Goal: Information Seeking & Learning: Check status

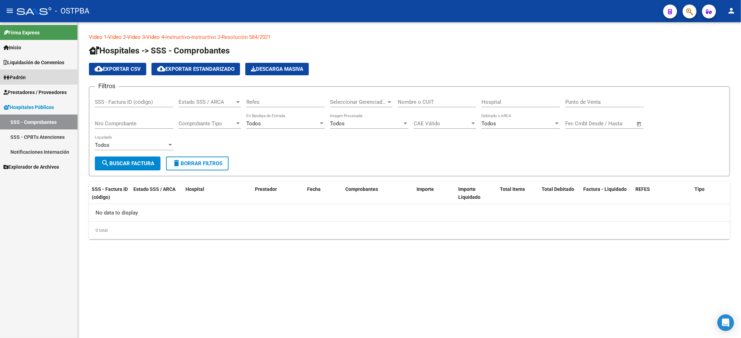
click at [20, 78] on span "Padrón" at bounding box center [14, 78] width 22 height 8
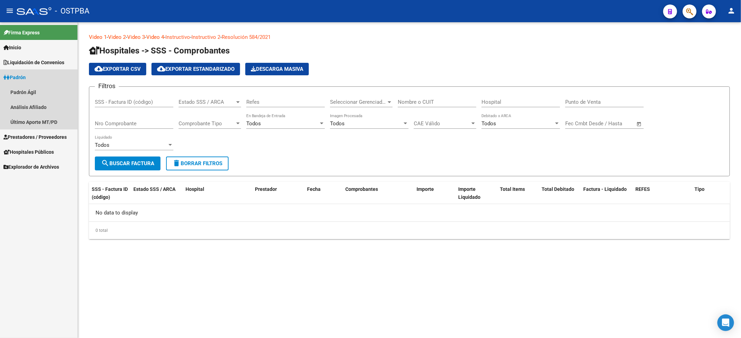
click at [24, 76] on span "Padrón" at bounding box center [14, 78] width 22 height 8
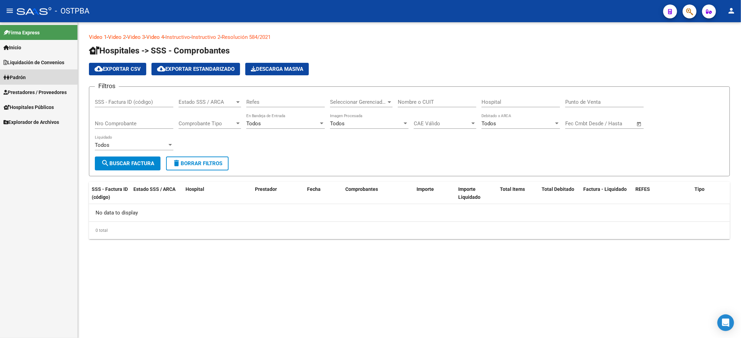
click at [24, 76] on span "Padrón" at bounding box center [14, 78] width 22 height 8
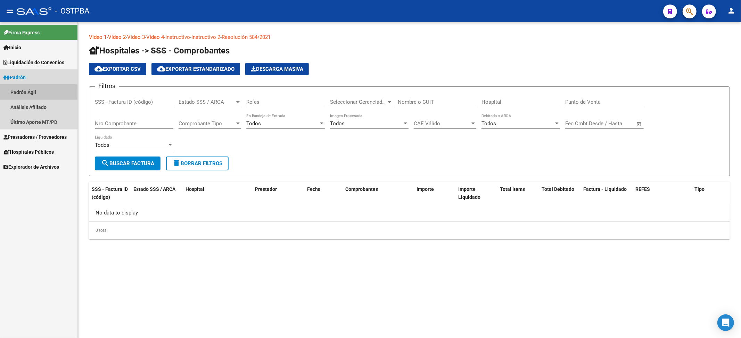
click at [26, 92] on link "Padrón Ágil" at bounding box center [38, 92] width 77 height 15
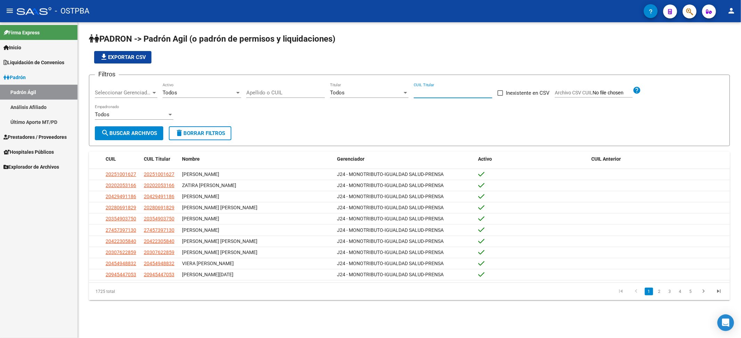
click at [452, 92] on input "CUIL Titular" at bounding box center [453, 93] width 78 height 6
click at [361, 93] on div "Todos" at bounding box center [366, 93] width 72 height 6
click at [339, 109] on span "Si" at bounding box center [369, 109] width 78 height 16
click at [132, 133] on span "search Buscar Archivos" at bounding box center [129, 133] width 56 height 6
click at [140, 56] on span "file_download Exportar CSV" at bounding box center [123, 57] width 46 height 6
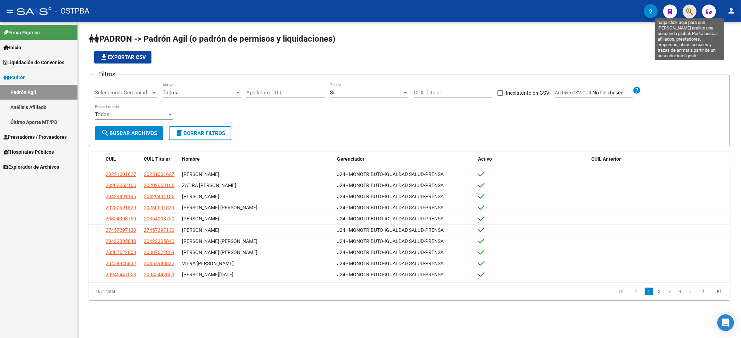
click at [687, 13] on icon "button" at bounding box center [689, 12] width 7 height 8
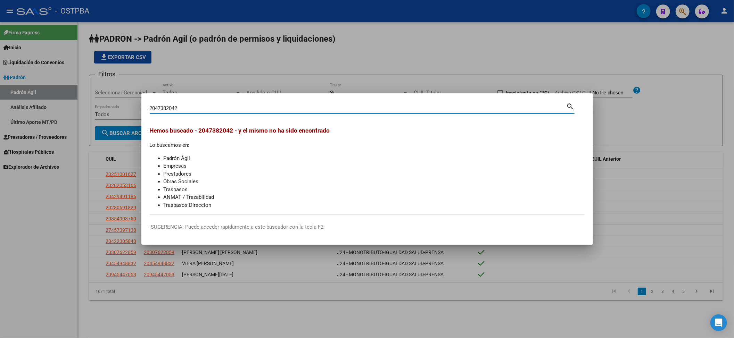
drag, startPoint x: 155, startPoint y: 109, endPoint x: 134, endPoint y: 110, distance: 20.5
click at [134, 110] on div "2047382042 Buscar (apellido, dni, cuil, nro traspaso, cuit, obra social) search…" at bounding box center [367, 169] width 734 height 338
type input "47382042"
click at [627, 61] on div at bounding box center [367, 169] width 734 height 338
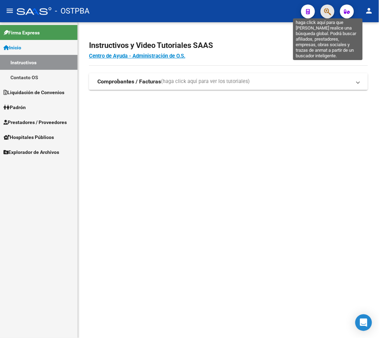
click at [331, 10] on icon "button" at bounding box center [327, 12] width 7 height 8
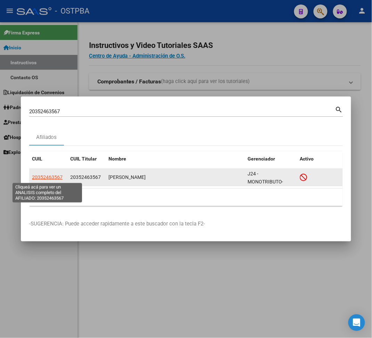
click at [47, 179] on span "20352463567" at bounding box center [47, 177] width 31 height 6
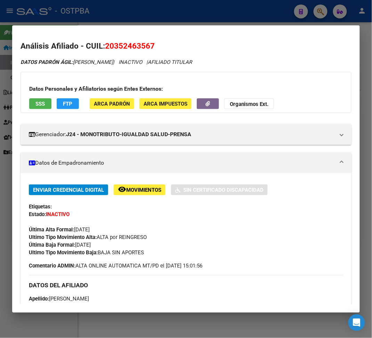
scroll to position [46, 0]
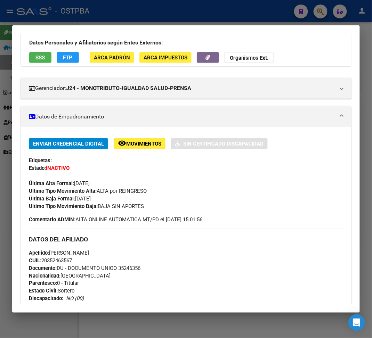
drag, startPoint x: 99, startPoint y: 206, endPoint x: 149, endPoint y: 206, distance: 50.0
click at [149, 206] on div "Ultimo Tipo Movimiento Baja: BAJA SIN APORTES" at bounding box center [186, 206] width 314 height 8
copy span "BAJA SIN APORTES"
click at [288, 196] on div "Enviar Credencial Digital remove_red_eye Movimientos Sin Certificado Discapacid…" at bounding box center [186, 174] width 314 height 72
click at [112, 17] on div at bounding box center [186, 169] width 372 height 338
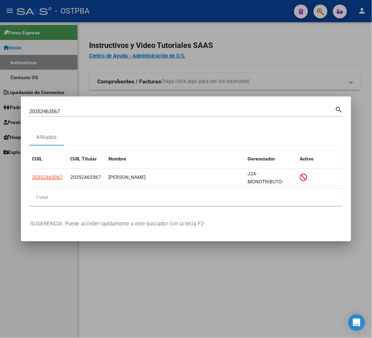
click at [50, 113] on input "20352463567" at bounding box center [182, 111] width 306 height 6
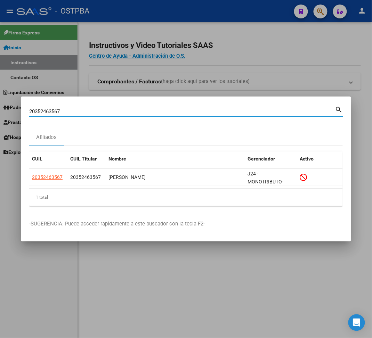
click at [50, 113] on input "20352463567" at bounding box center [182, 111] width 306 height 6
paste input "7947824223"
type input "27947824223"
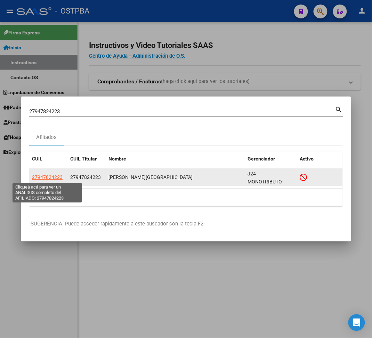
click at [57, 175] on span "27947824223" at bounding box center [47, 177] width 31 height 6
type textarea "27947824223"
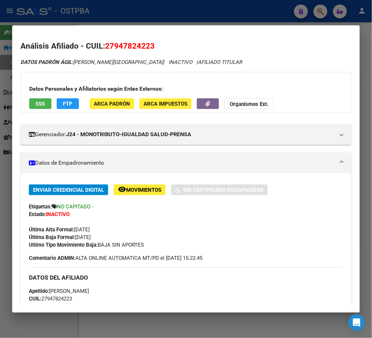
drag, startPoint x: 99, startPoint y: 243, endPoint x: 146, endPoint y: 246, distance: 47.0
click at [146, 246] on div "Ultimo Tipo Movimiento Baja: BAJA SIN APORTES" at bounding box center [186, 245] width 314 height 8
copy span "BAJA SIN APORTES"
click at [85, 16] on div at bounding box center [186, 169] width 372 height 338
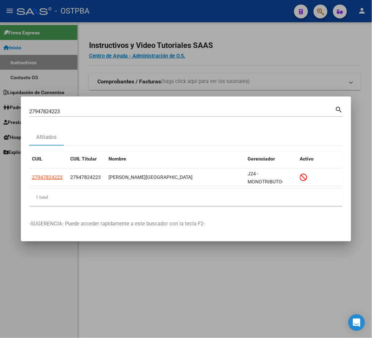
click at [49, 109] on input "27947824223" at bounding box center [182, 111] width 306 height 6
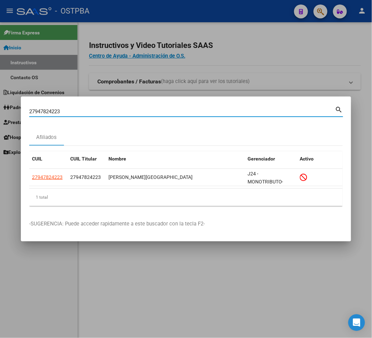
click at [49, 109] on input "27947824223" at bounding box center [182, 111] width 306 height 6
paste input "0395157672"
type input "20395157672"
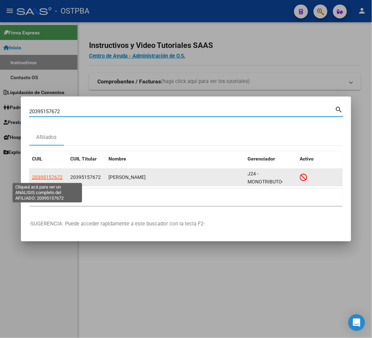
click at [41, 180] on span "20395157672" at bounding box center [47, 177] width 31 height 6
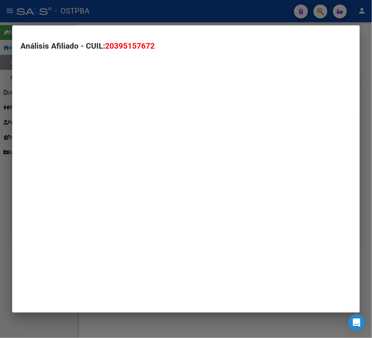
type textarea "20395157672"
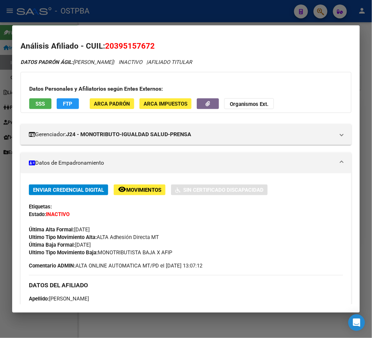
drag, startPoint x: 99, startPoint y: 255, endPoint x: 185, endPoint y: 254, distance: 86.1
click at [185, 254] on div "Ultimo Tipo Movimiento Baja: MONOTRIBUTISTA BAJA X AFIP" at bounding box center [186, 253] width 314 height 8
copy span "MONOTRIBUTISTA BAJA X AFIP"
click at [138, 19] on div at bounding box center [186, 169] width 372 height 338
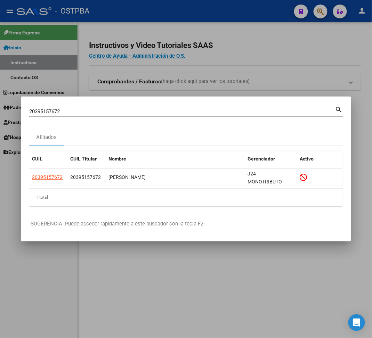
click at [49, 107] on div "20395157672 Buscar (apellido, dni, [PERSON_NAME], [PERSON_NAME], cuit, obra soc…" at bounding box center [182, 111] width 306 height 10
click at [49, 106] on div "20395157672 Buscar (apellido, dni, [PERSON_NAME], [PERSON_NAME], cuit, obra soc…" at bounding box center [182, 111] width 306 height 10
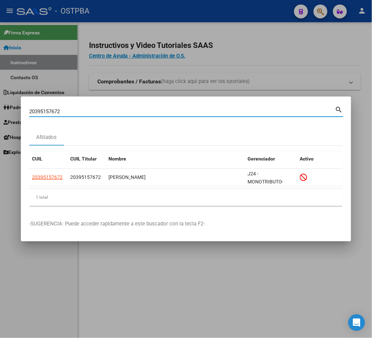
drag, startPoint x: 61, startPoint y: 111, endPoint x: -31, endPoint y: 112, distance: 92.4
click at [0, 112] on html "menu - OSTPBA person Firma Express Inicio Instructivos Contacto OS Liquidación …" at bounding box center [186, 169] width 372 height 338
paste input "239372679"
type input "20239372679"
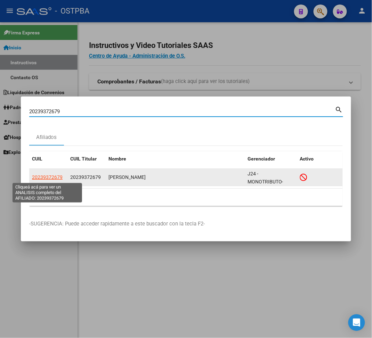
click at [56, 176] on span "20239372679" at bounding box center [47, 177] width 31 height 6
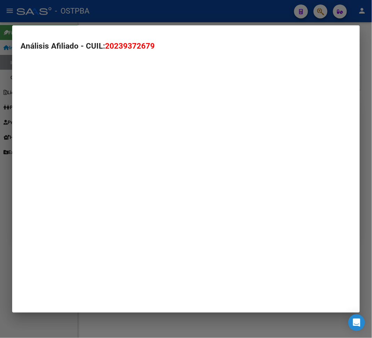
type textarea "20239372679"
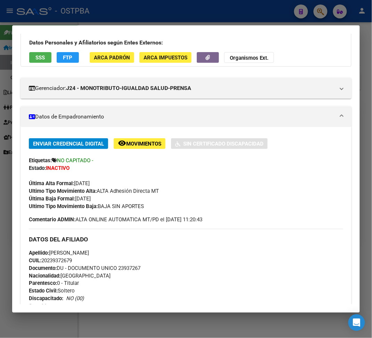
drag, startPoint x: 100, startPoint y: 206, endPoint x: 154, endPoint y: 206, distance: 54.2
click at [154, 206] on div "Ultimo Tipo Movimiento Baja: BAJA SIN APORTES" at bounding box center [186, 206] width 314 height 8
copy span "BAJA SIN APORTES"
click at [118, 23] on div at bounding box center [186, 169] width 372 height 338
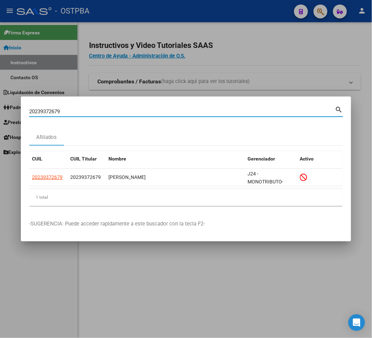
click at [46, 110] on input "20239372679" at bounding box center [182, 111] width 306 height 6
paste input "8379807"
type input "20238379807"
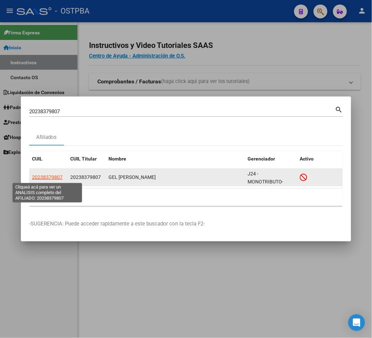
click at [56, 180] on span "20238379807" at bounding box center [47, 177] width 31 height 6
type textarea "20238379807"
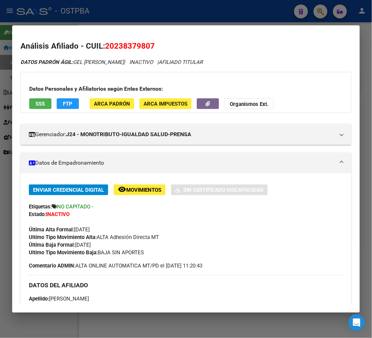
click at [197, 18] on div at bounding box center [186, 169] width 372 height 338
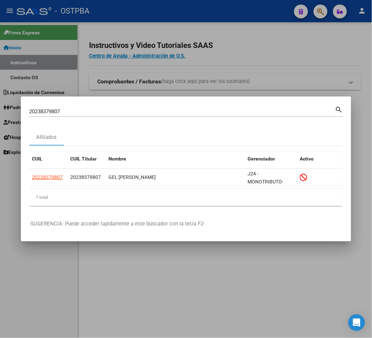
click at [45, 112] on input "20238379807" at bounding box center [182, 111] width 306 height 6
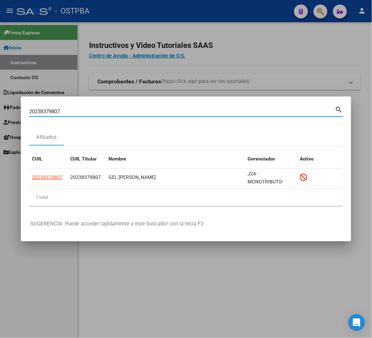
click at [45, 112] on input "20238379807" at bounding box center [182, 111] width 306 height 6
paste input "3952328034"
type input "23952328034"
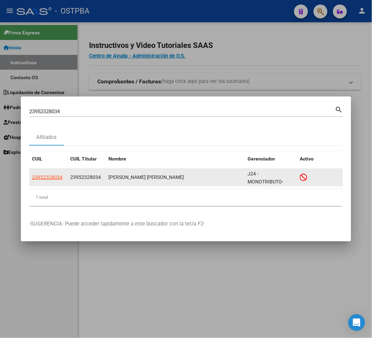
click at [160, 181] on div "[PERSON_NAME] [PERSON_NAME]" at bounding box center [174, 177] width 133 height 8
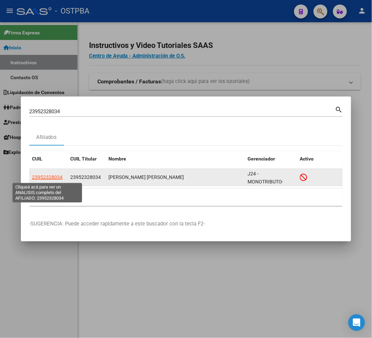
click at [46, 177] on span "23952328034" at bounding box center [47, 177] width 31 height 6
type textarea "23952328034"
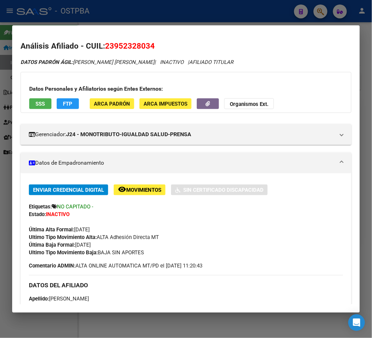
click at [143, 24] on div at bounding box center [186, 169] width 372 height 338
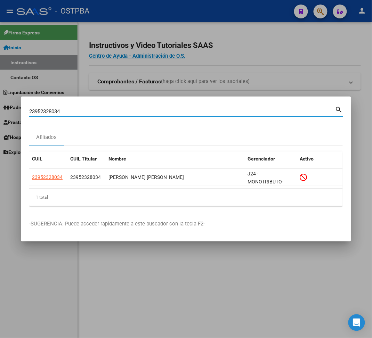
click at [40, 113] on input "23952328034" at bounding box center [182, 111] width 306 height 6
paste input "7350267005"
type input "27350267005"
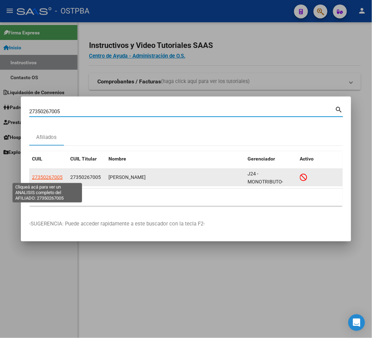
click at [50, 174] on span "27350267005" at bounding box center [47, 177] width 31 height 6
type textarea "27350267005"
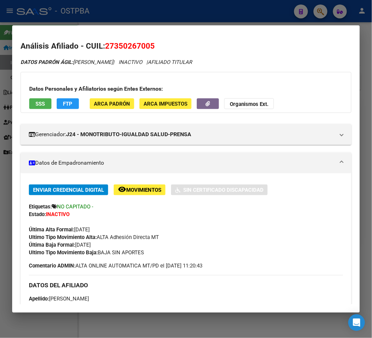
click at [172, 9] on div at bounding box center [186, 169] width 372 height 338
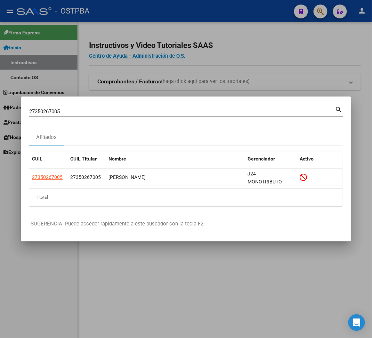
click at [49, 108] on div "27350267005 Buscar (apellido, dni, cuil, [PERSON_NAME], cuit, obra social)" at bounding box center [182, 111] width 306 height 10
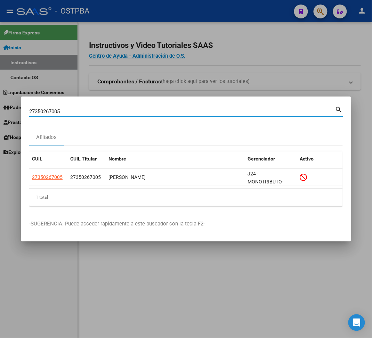
drag, startPoint x: 64, startPoint y: 111, endPoint x: -15, endPoint y: 111, distance: 78.5
click at [0, 111] on html "menu - OSTPBA person Firma Express Inicio Instructivos Contacto OS Liquidación …" at bounding box center [186, 169] width 372 height 338
paste input "0229324692"
type input "20229324692"
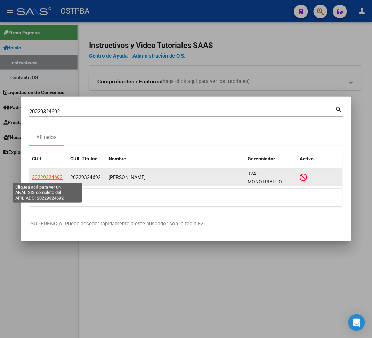
click at [54, 177] on span "20229324692" at bounding box center [47, 177] width 31 height 6
type textarea "20229324692"
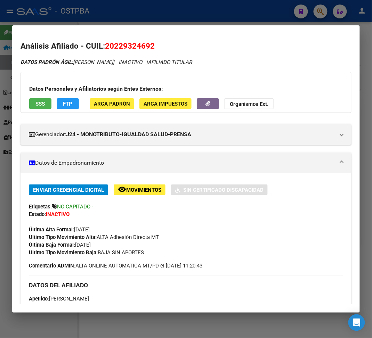
click at [163, 17] on div at bounding box center [186, 169] width 372 height 338
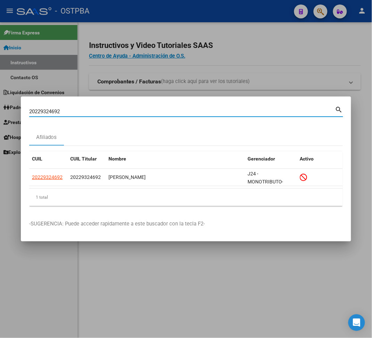
drag, startPoint x: 63, startPoint y: 111, endPoint x: 17, endPoint y: 108, distance: 45.9
click at [17, 108] on div "20229324692 Buscar (apellido, dni, cuil, nro traspaso, cuit, obra social) searc…" at bounding box center [186, 169] width 372 height 338
paste input "34420047"
type input "20234420047"
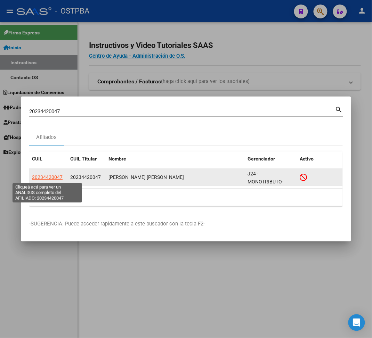
click at [60, 180] on span "20234420047" at bounding box center [47, 177] width 31 height 6
type textarea "20234420047"
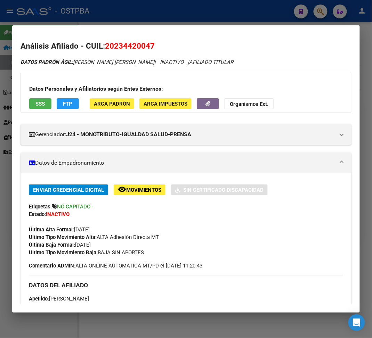
click at [181, 20] on div at bounding box center [186, 169] width 372 height 338
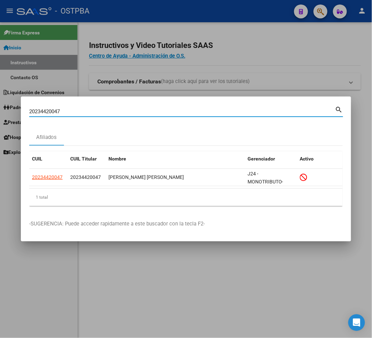
drag, startPoint x: 63, startPoint y: 110, endPoint x: 6, endPoint y: 110, distance: 56.6
click at [6, 110] on div "20234420047 Buscar (apellido, dni, cuil, nro traspaso, cuit, obra social) searc…" at bounding box center [186, 169] width 372 height 338
paste input "7423894461"
type input "27423894461"
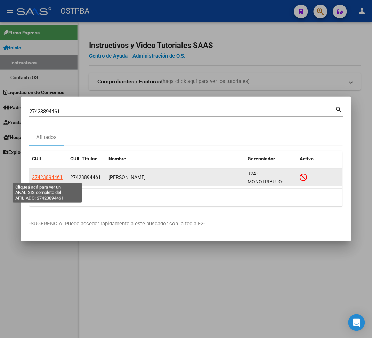
click at [44, 178] on span "27423894461" at bounding box center [47, 177] width 31 height 6
type textarea "27423894461"
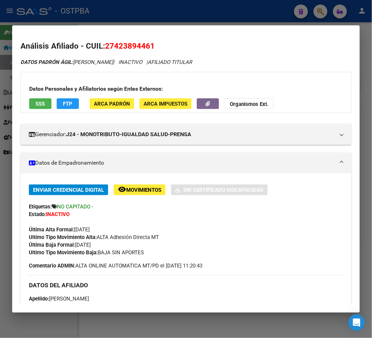
click at [110, 20] on div at bounding box center [186, 169] width 372 height 338
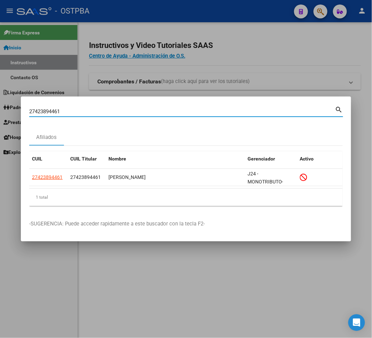
click at [38, 109] on input "27423894461" at bounding box center [182, 111] width 306 height 6
paste input "0238436576"
type input "20238436576"
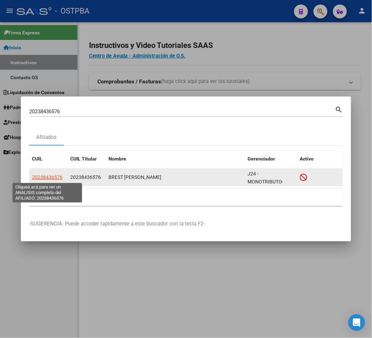
click at [52, 178] on span "20238436576" at bounding box center [47, 177] width 31 height 6
type textarea "20238436576"
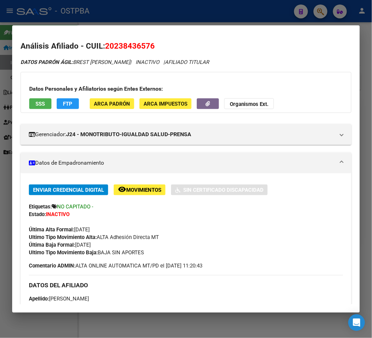
click at [106, 17] on div at bounding box center [186, 169] width 372 height 338
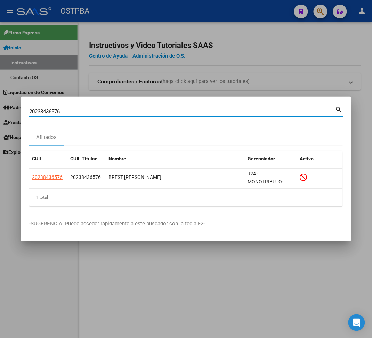
click at [50, 113] on input "20238436576" at bounding box center [182, 111] width 306 height 6
paste input "28496953"
type input "20228496953"
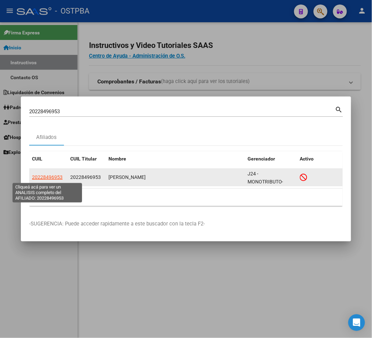
click at [47, 178] on span "20228496953" at bounding box center [47, 177] width 31 height 6
type textarea "20228496953"
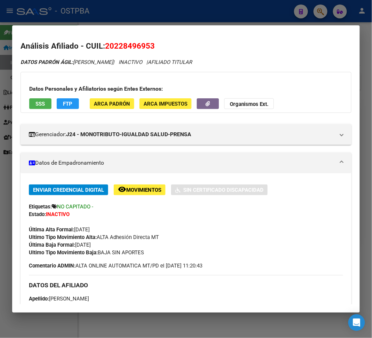
click at [137, 10] on div at bounding box center [186, 169] width 372 height 338
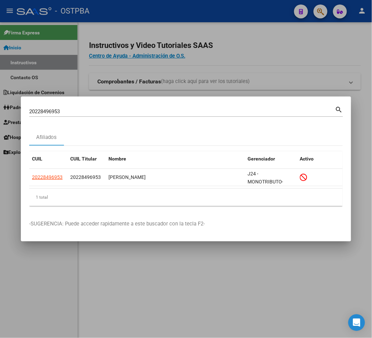
click at [49, 113] on input "20228496953" at bounding box center [182, 111] width 306 height 6
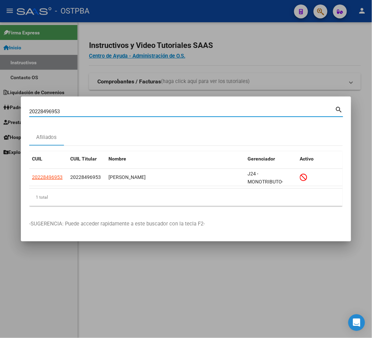
click at [49, 113] on input "20228496953" at bounding box center [182, 111] width 306 height 6
paste input "7445047339"
type input "27445047339"
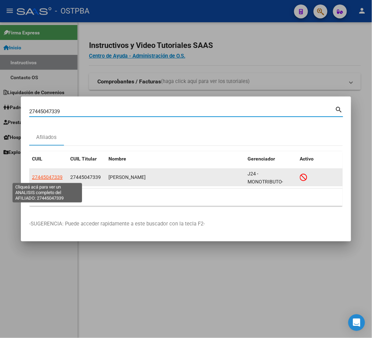
click at [51, 178] on span "27445047339" at bounding box center [47, 177] width 31 height 6
type textarea "27445047339"
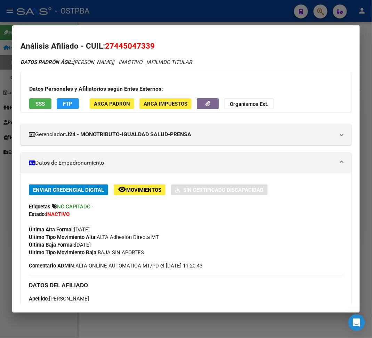
click at [204, 20] on div at bounding box center [186, 169] width 372 height 338
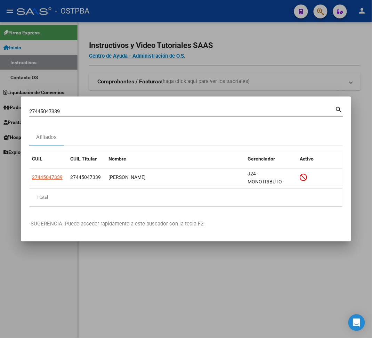
click at [49, 114] on input "27445047339" at bounding box center [182, 111] width 306 height 6
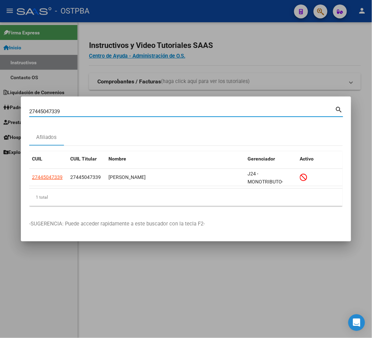
click at [49, 114] on input "27445047339" at bounding box center [182, 111] width 306 height 6
paste input "[DATE] BAJA SIN APORTES"
type input "[DATE] BAJA SIN APORTES"
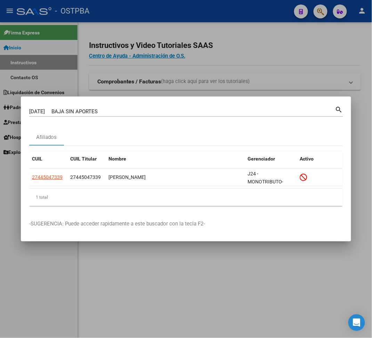
click at [108, 76] on div at bounding box center [186, 169] width 372 height 338
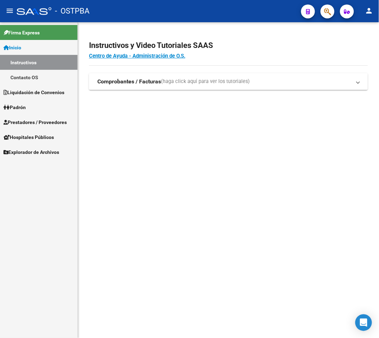
click at [335, 14] on mat-toolbar "menu - OSTPBA person" at bounding box center [189, 11] width 379 height 22
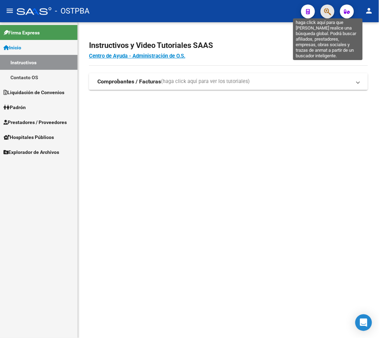
click at [331, 15] on icon "button" at bounding box center [327, 12] width 7 height 8
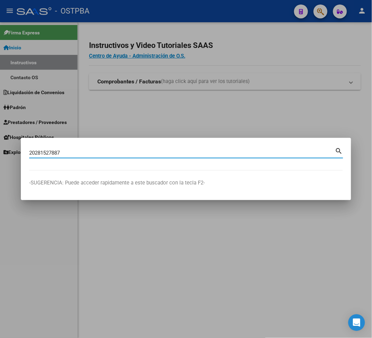
type input "20281527887"
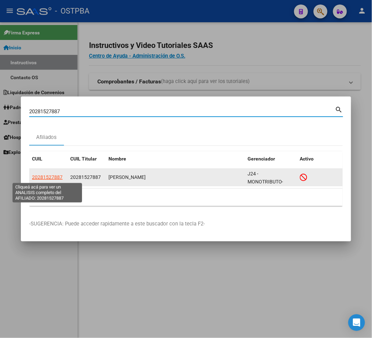
click at [49, 175] on span "20281527887" at bounding box center [47, 177] width 31 height 6
type textarea "20281527887"
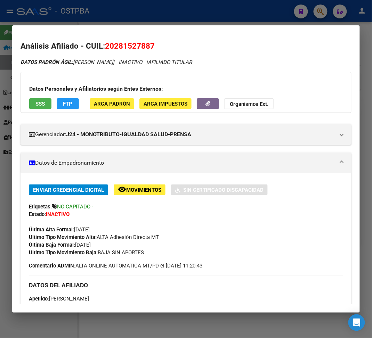
click at [148, 21] on div at bounding box center [186, 169] width 372 height 338
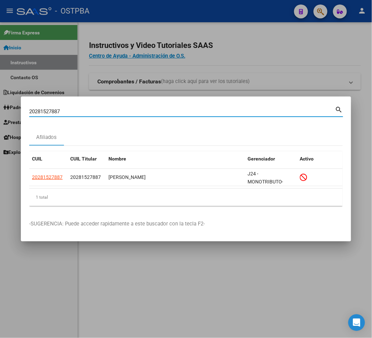
click at [52, 108] on input "20281527887" at bounding box center [182, 111] width 306 height 6
paste input "7412484725"
type input "27412484725"
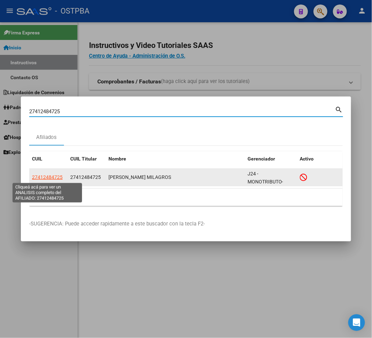
click at [59, 179] on span "27412484725" at bounding box center [47, 177] width 31 height 6
type textarea "27412484725"
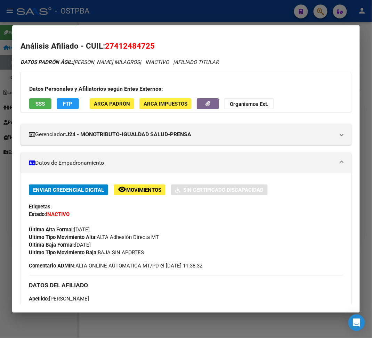
click at [127, 22] on div at bounding box center [186, 169] width 372 height 338
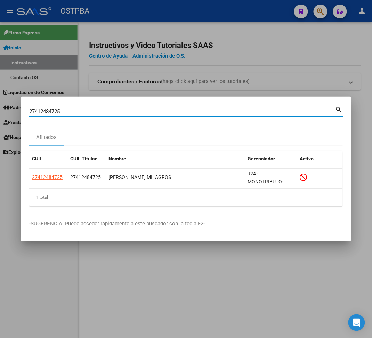
drag, startPoint x: 67, startPoint y: 110, endPoint x: -21, endPoint y: 110, distance: 88.2
click at [0, 110] on html "menu - OSTPBA person Firma Express Inicio Instructivos Contacto OS Liquidación …" at bounding box center [186, 169] width 372 height 338
paste input "314534781"
type input "27314534781"
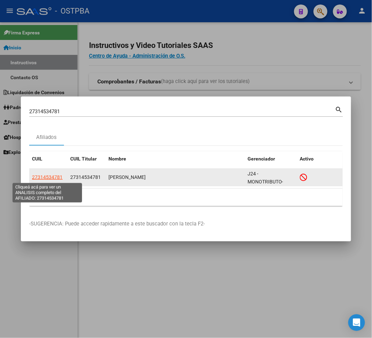
click at [56, 176] on span "27314534781" at bounding box center [47, 177] width 31 height 6
type textarea "27314534781"
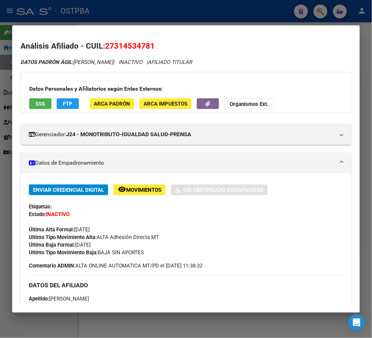
click at [85, 13] on div at bounding box center [186, 169] width 372 height 338
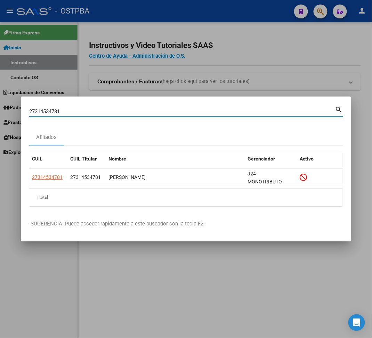
drag, startPoint x: 71, startPoint y: 113, endPoint x: -1, endPoint y: 109, distance: 72.7
click at [0, 109] on html "menu - OSTPBA person Firma Express Inicio Instructivos Contacto OS Liquidación …" at bounding box center [186, 169] width 372 height 338
paste input "239071452"
type input "27239071452"
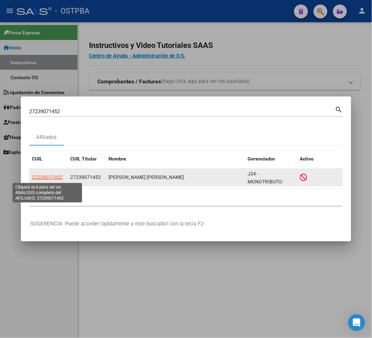
click at [58, 178] on span "27239071452" at bounding box center [47, 177] width 31 height 6
type textarea "27239071452"
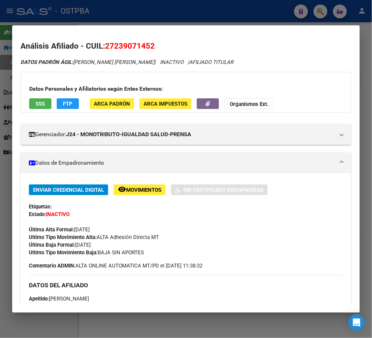
click at [78, 23] on div at bounding box center [186, 169] width 372 height 338
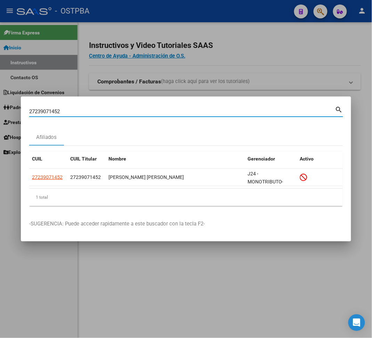
drag, startPoint x: 61, startPoint y: 113, endPoint x: 16, endPoint y: 114, distance: 45.5
click at [16, 114] on div "27239071452 Buscar (apellido, dni, cuil, nro traspaso, cuit, obra social) searc…" at bounding box center [186, 169] width 372 height 338
paste input "0337233318"
type input "20337233318"
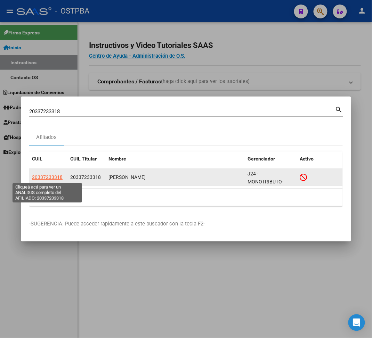
click at [56, 175] on span "20337233318" at bounding box center [47, 177] width 31 height 6
type textarea "20337233318"
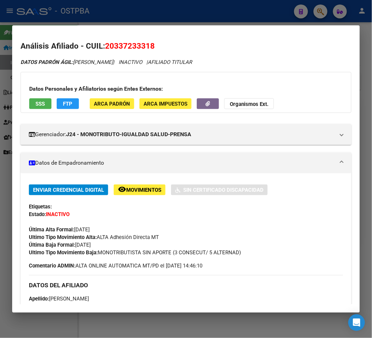
drag, startPoint x: 99, startPoint y: 254, endPoint x: 242, endPoint y: 254, distance: 142.4
click at [241, 254] on span "Ultimo Tipo Movimiento Baja: MONOTRIBUTISTA SIN APORTE (3 CONSECUT/ 5 ALTERNAD)" at bounding box center [135, 252] width 212 height 6
copy span "MONOTRIBUTISTA SIN APORTE (3 CONSECUT/ 5 ALTERNAD)"
drag, startPoint x: 76, startPoint y: 246, endPoint x: 103, endPoint y: 246, distance: 26.7
click at [91, 246] on span "Última Baja Formal: [DATE]" at bounding box center [60, 245] width 62 height 6
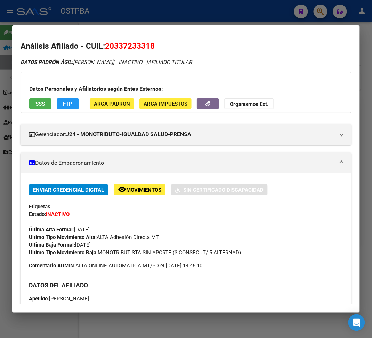
copy span "[DATE]"
click at [199, 11] on div at bounding box center [186, 169] width 372 height 338
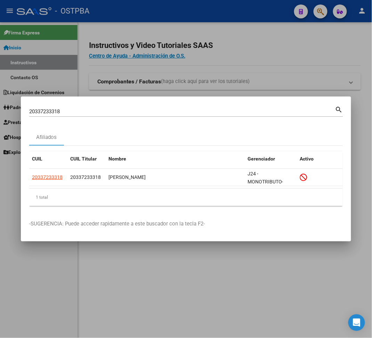
click at [46, 110] on input "20337233318" at bounding box center [182, 111] width 306 height 6
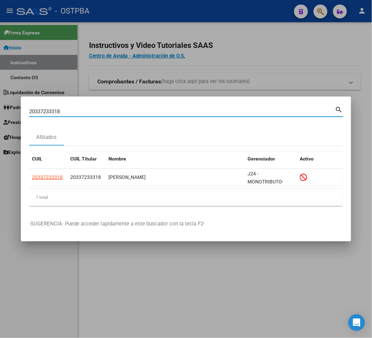
click at [46, 110] on input "20337233318" at bounding box center [182, 111] width 306 height 6
paste input "25521504"
type input "20325521504"
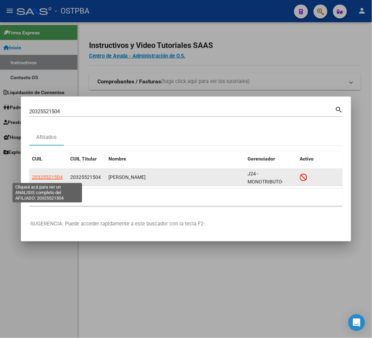
click at [53, 178] on span "20325521504" at bounding box center [47, 177] width 31 height 6
type textarea "20325521504"
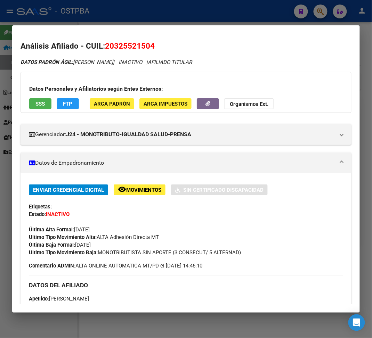
click at [165, 14] on div at bounding box center [186, 169] width 372 height 338
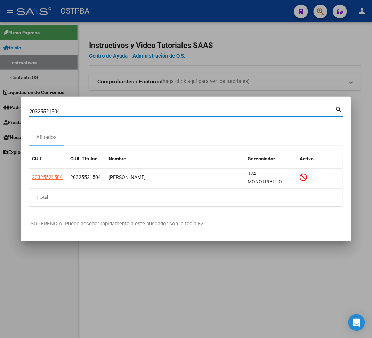
click at [42, 110] on input "20325521504" at bounding box center [182, 111] width 306 height 6
paste input "181966182"
type input "20181966182"
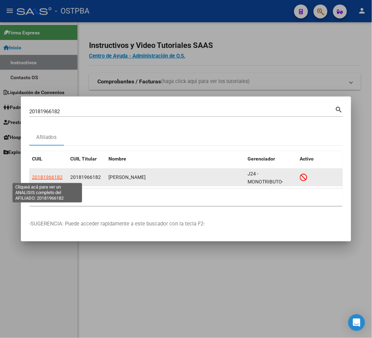
click at [56, 178] on span "20181966182" at bounding box center [47, 177] width 31 height 6
type textarea "20181966182"
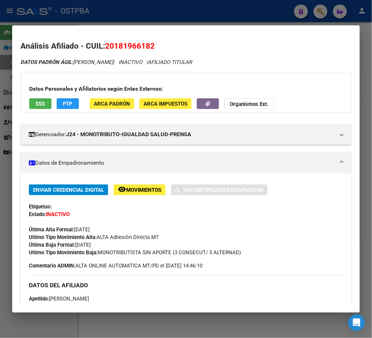
click at [118, 17] on div at bounding box center [186, 169] width 372 height 338
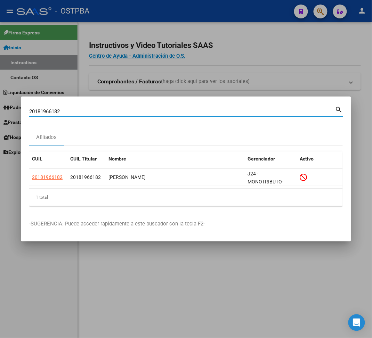
drag, startPoint x: 61, startPoint y: 110, endPoint x: -15, endPoint y: 107, distance: 76.1
click at [0, 107] on html "menu - OSTPBA person Firma Express Inicio Instructivos Contacto OS Liquidación …" at bounding box center [186, 169] width 372 height 338
paste input "7924360246"
type input "27924360246"
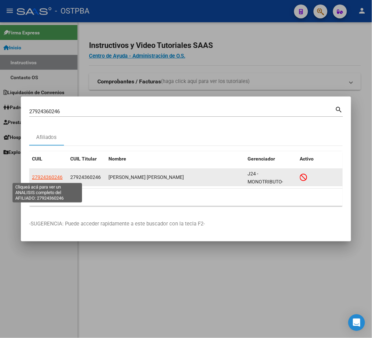
click at [56, 178] on span "27924360246" at bounding box center [47, 177] width 31 height 6
type textarea "27924360246"
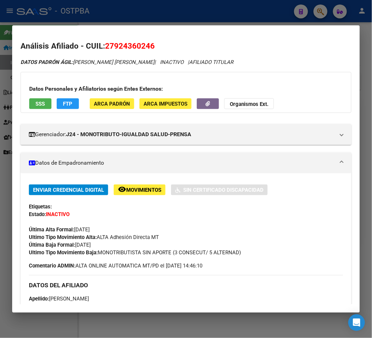
click at [179, 13] on div at bounding box center [186, 169] width 372 height 338
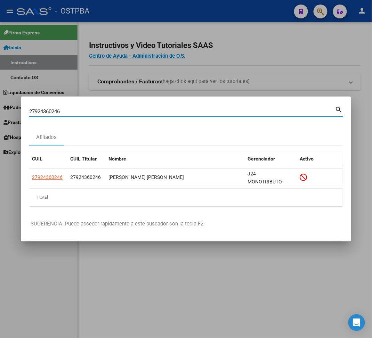
drag, startPoint x: 78, startPoint y: 113, endPoint x: -8, endPoint y: 110, distance: 86.5
click at [0, 110] on html "menu - OSTPBA person Firma Express Inicio Instructivos Contacto OS Liquidación …" at bounding box center [186, 169] width 372 height 338
paste input "3312070804"
type input "23312070804"
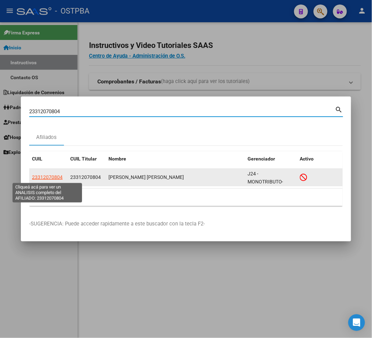
click at [56, 180] on span "23312070804" at bounding box center [47, 177] width 31 height 6
type textarea "23312070804"
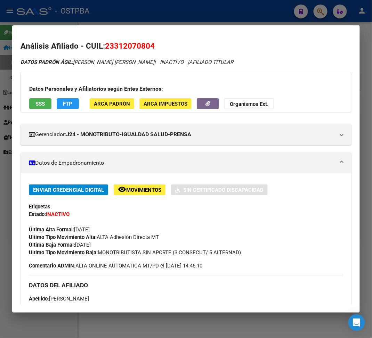
click at [97, 13] on div at bounding box center [186, 169] width 372 height 338
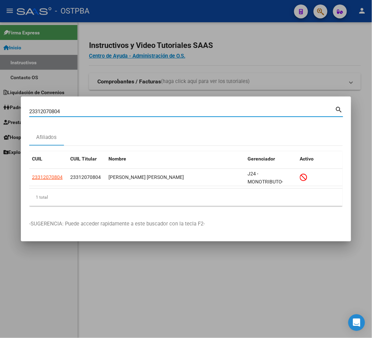
drag, startPoint x: 61, startPoint y: 108, endPoint x: -25, endPoint y: 105, distance: 86.6
click at [0, 105] on html "menu - OSTPBA person Firma Express Inicio Instructivos Contacto OS Liquidación …" at bounding box center [186, 169] width 372 height 338
paste input "7241275707"
type input "27241275707"
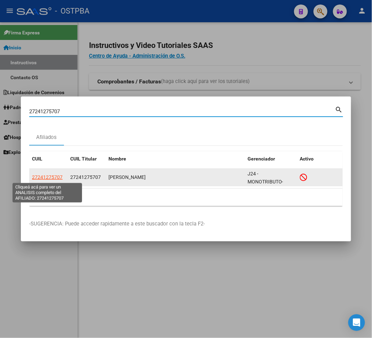
click at [54, 179] on span "27241275707" at bounding box center [47, 177] width 31 height 6
type textarea "27241275707"
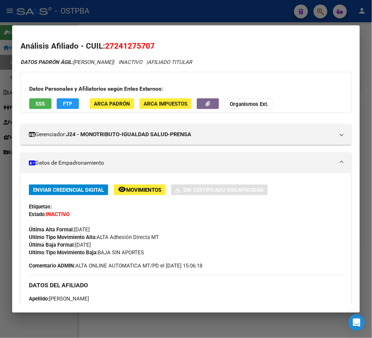
drag, startPoint x: 77, startPoint y: 248, endPoint x: 104, endPoint y: 248, distance: 27.4
click at [104, 248] on div "Enviar Credencial Digital remove_red_eye Movimientos Sin Certificado Discapacid…" at bounding box center [186, 220] width 314 height 72
copy span "[DATE]"
click at [233, 6] on div at bounding box center [186, 169] width 372 height 338
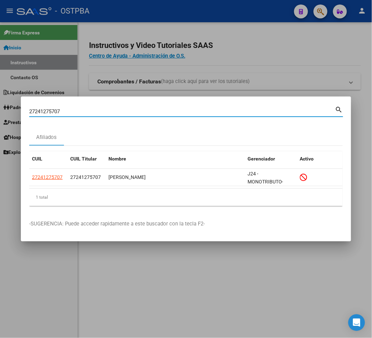
drag, startPoint x: 63, startPoint y: 109, endPoint x: -9, endPoint y: 109, distance: 71.9
click at [0, 109] on html "menu - OSTPBA person Firma Express Inicio Instructivos Contacto OS Liquidación …" at bounding box center [186, 169] width 372 height 338
paste input "447292349"
type input "27447292349"
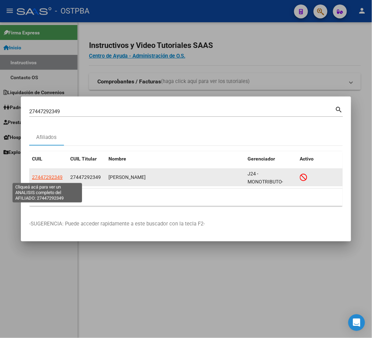
click at [48, 177] on span "27447292349" at bounding box center [47, 177] width 31 height 6
type textarea "27447292349"
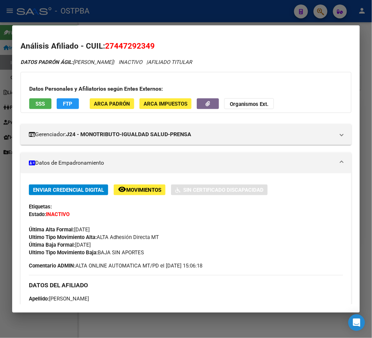
click at [167, 20] on div at bounding box center [186, 169] width 372 height 338
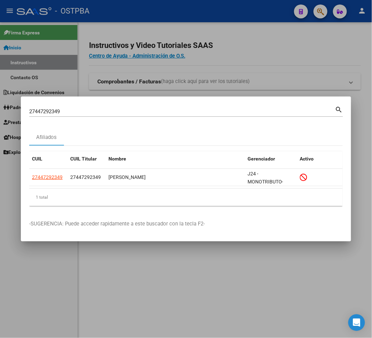
click at [49, 110] on input "27447292349" at bounding box center [182, 111] width 306 height 6
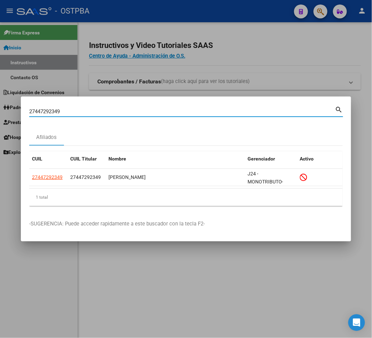
click at [49, 110] on input "27447292349" at bounding box center [182, 111] width 306 height 6
paste input "0258641877"
type input "20258641877"
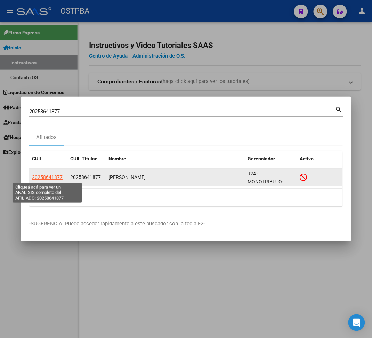
click at [53, 177] on span "20258641877" at bounding box center [47, 177] width 31 height 6
type textarea "20258641877"
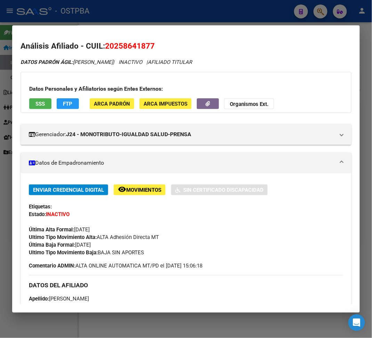
click at [122, 3] on div at bounding box center [186, 169] width 372 height 338
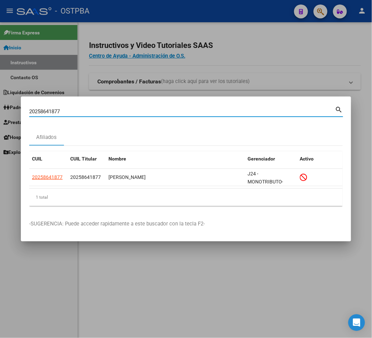
drag, startPoint x: 69, startPoint y: 109, endPoint x: -37, endPoint y: 109, distance: 105.6
click at [0, 109] on html "menu - OSTPBA person Firma Express Inicio Instructivos Contacto OS Liquidación …" at bounding box center [186, 169] width 372 height 338
paste input "746700900"
type input "27467009007"
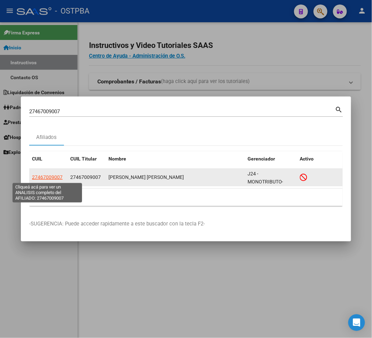
click at [58, 177] on span "27467009007" at bounding box center [47, 177] width 31 height 6
type textarea "27467009007"
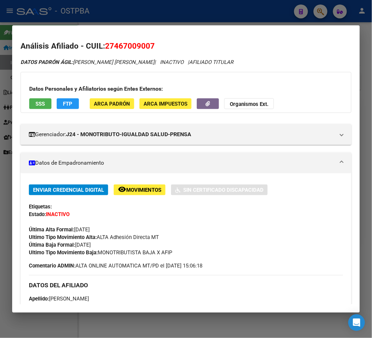
drag, startPoint x: 99, startPoint y: 253, endPoint x: 181, endPoint y: 254, distance: 81.6
click at [181, 254] on div "Ultimo Tipo Movimiento Baja: MONOTRIBUTISTA BAJA X AFIP" at bounding box center [186, 253] width 314 height 8
copy span "MONOTRIBUTISTA BAJA X AFIP"
click at [155, 17] on div at bounding box center [186, 169] width 372 height 338
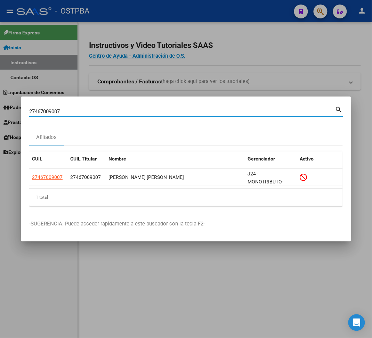
drag, startPoint x: 63, startPoint y: 108, endPoint x: -24, endPoint y: 108, distance: 86.1
click at [0, 108] on html "menu - OSTPBA person Firma Express Inicio Instructivos Contacto OS Liquidación …" at bounding box center [186, 169] width 372 height 338
paste input "0270844325"
type input "20270844325"
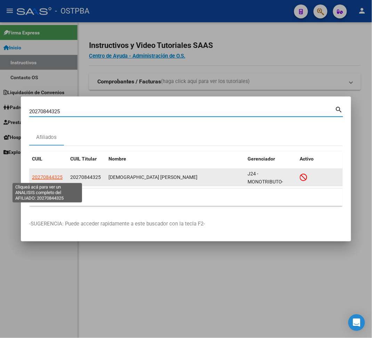
click at [43, 178] on span "20270844325" at bounding box center [47, 177] width 31 height 6
type textarea "20270844325"
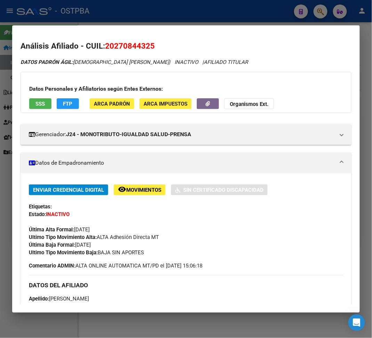
click at [149, 15] on div at bounding box center [186, 169] width 372 height 338
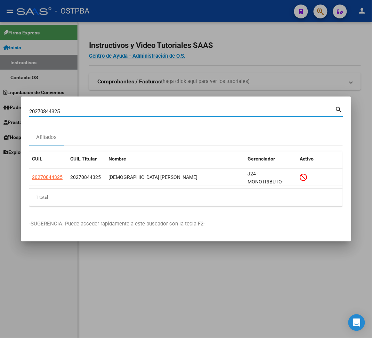
drag, startPoint x: 71, startPoint y: 109, endPoint x: -80, endPoint y: 133, distance: 153.3
click at [0, 133] on html "menu - OSTPBA person Firma Express Inicio Instructivos Contacto OS Liquidación …" at bounding box center [186, 169] width 372 height 338
paste input "371830767"
type input "20371830767"
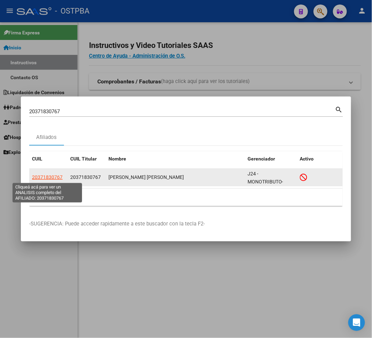
click at [46, 175] on span "20371830767" at bounding box center [47, 177] width 31 height 6
type textarea "20371830767"
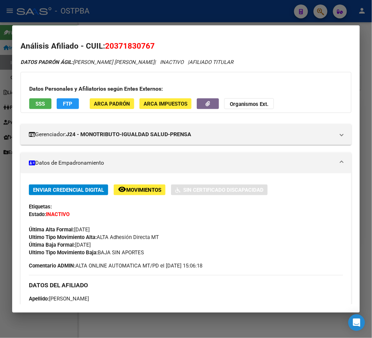
click at [117, 18] on div at bounding box center [186, 169] width 372 height 338
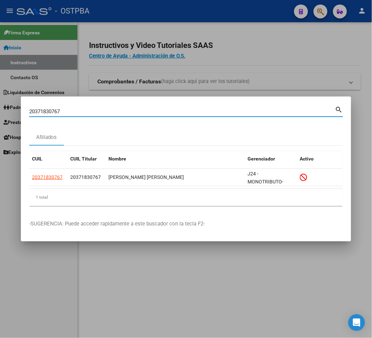
click at [48, 110] on input "20371830767" at bounding box center [182, 111] width 306 height 6
paste input "949428932"
type input "20949428932"
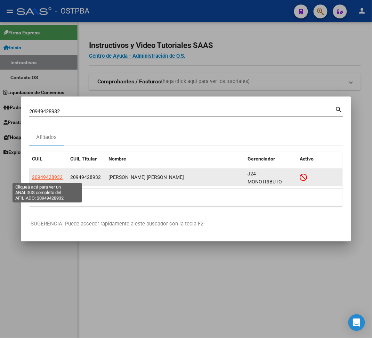
click at [55, 174] on span "20949428932" at bounding box center [47, 177] width 31 height 6
type textarea "20949428932"
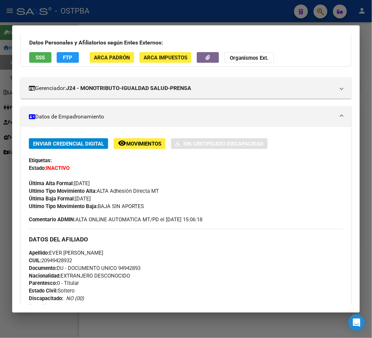
click at [85, 20] on div at bounding box center [186, 169] width 372 height 338
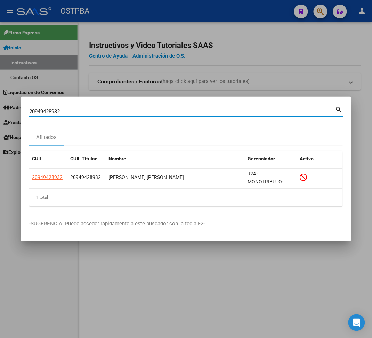
click at [49, 113] on input "20949428932" at bounding box center [182, 111] width 306 height 6
paste input "54201245"
type input "20954201245"
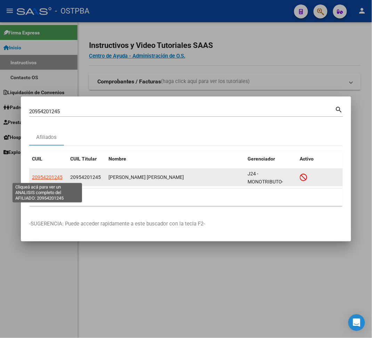
click at [62, 176] on span "20954201245" at bounding box center [47, 177] width 31 height 6
type textarea "20954201245"
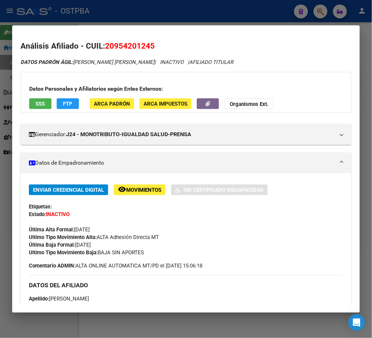
click at [83, 21] on div at bounding box center [186, 169] width 372 height 338
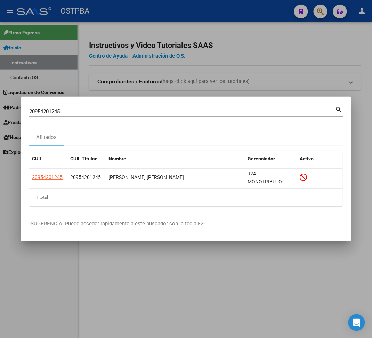
click at [41, 113] on input "20954201245" at bounding box center [182, 111] width 306 height 6
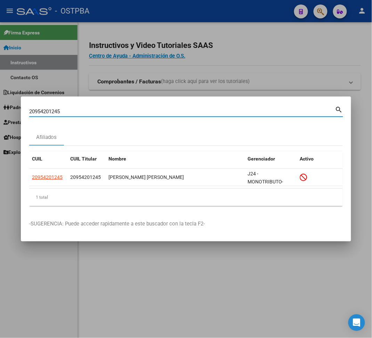
click at [41, 113] on input "20954201245" at bounding box center [182, 111] width 306 height 6
paste input "7303251907"
type input "27303251907"
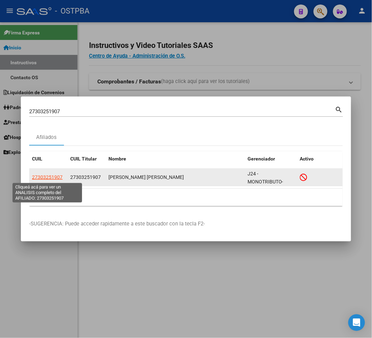
click at [56, 175] on span "27303251907" at bounding box center [47, 177] width 31 height 6
type textarea "27303251907"
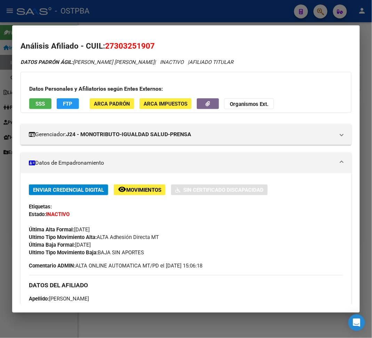
click at [163, 20] on div at bounding box center [186, 169] width 372 height 338
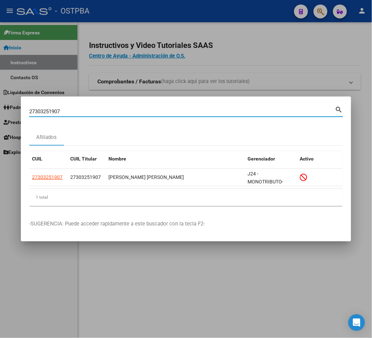
click at [52, 109] on input "27303251907" at bounding box center [182, 111] width 306 height 6
paste input "14101400"
type input "27314101400"
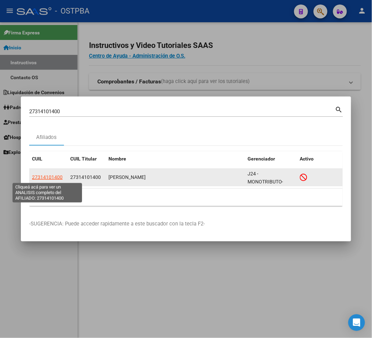
click at [49, 175] on span "27314101400" at bounding box center [47, 177] width 31 height 6
type textarea "27314101400"
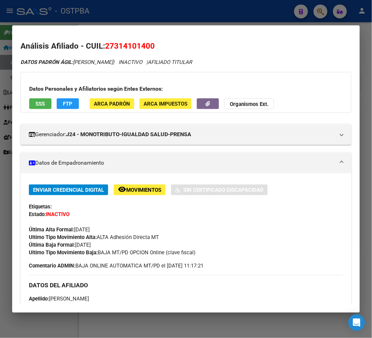
drag, startPoint x: 99, startPoint y: 254, endPoint x: 217, endPoint y: 254, distance: 118.4
click at [217, 254] on div "Ultimo Tipo Movimiento Baja: BAJA MT/PD OPCION Online (clave fiscal)" at bounding box center [186, 253] width 314 height 8
copy span "BAJA MT/PD OPCION Online (clave fiscal)"
drag, startPoint x: 77, startPoint y: 246, endPoint x: 106, endPoint y: 245, distance: 29.2
click at [106, 245] on div "Enviar Credencial Digital remove_red_eye Movimientos Sin Certificado Discapacid…" at bounding box center [186, 220] width 314 height 72
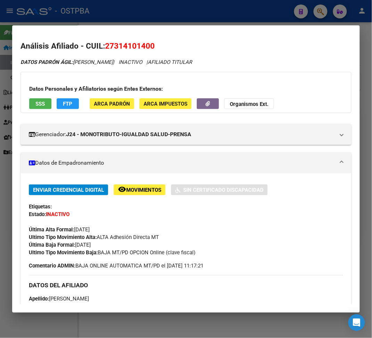
copy span "[DATE]"
click at [110, 17] on div at bounding box center [186, 169] width 372 height 338
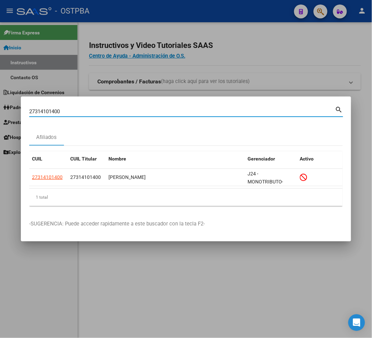
drag, startPoint x: 67, startPoint y: 109, endPoint x: -22, endPoint y: 109, distance: 88.6
click at [0, 109] on html "menu - OSTPBA person Firma Express Inicio Instructivos Contacto OS Liquidación …" at bounding box center [186, 169] width 372 height 338
paste input "231371"
type input "27314231371"
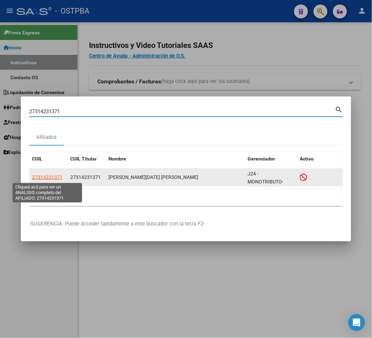
click at [53, 176] on span "27314231371" at bounding box center [47, 177] width 31 height 6
type textarea "27314231371"
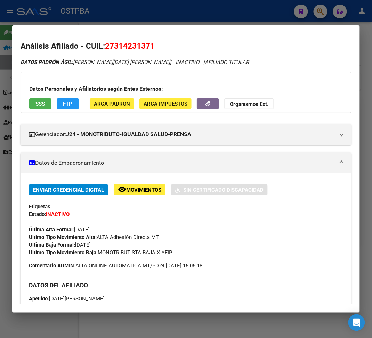
drag, startPoint x: 104, startPoint y: 245, endPoint x: 76, endPoint y: 243, distance: 27.1
click at [76, 243] on span "Última Baja Formal: [DATE]" at bounding box center [60, 245] width 62 height 6
drag, startPoint x: 99, startPoint y: 254, endPoint x: 178, endPoint y: 254, distance: 78.8
click at [178, 254] on div "Ultimo Tipo Movimiento Baja: MONOTRIBUTISTA BAJA X AFIP" at bounding box center [186, 253] width 314 height 8
click at [179, 14] on div at bounding box center [186, 169] width 372 height 338
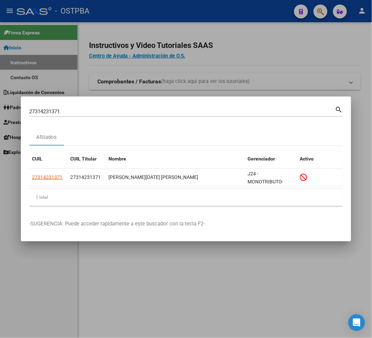
click at [46, 108] on input "27314231371" at bounding box center [182, 111] width 306 height 6
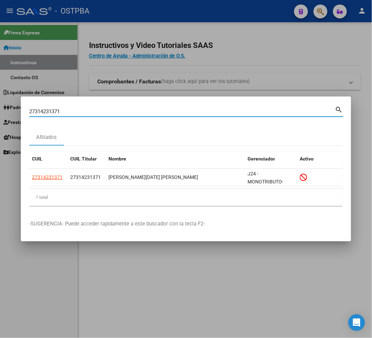
click at [46, 108] on input "27314231371" at bounding box center [182, 111] width 306 height 6
paste input "0402525577"
type input "20402525577"
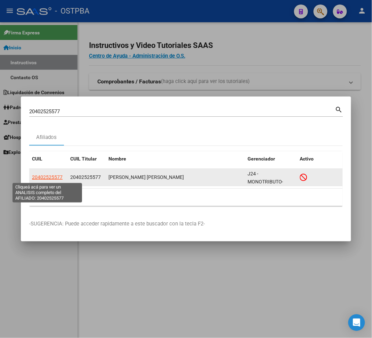
click at [58, 174] on span "20402525577" at bounding box center [47, 177] width 31 height 6
type textarea "20402525577"
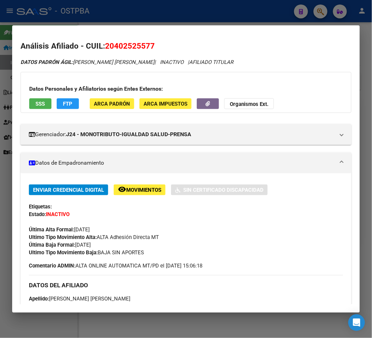
click at [161, 17] on div at bounding box center [186, 169] width 372 height 338
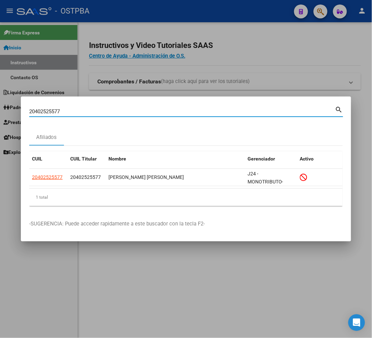
drag, startPoint x: 61, startPoint y: 110, endPoint x: -13, endPoint y: 105, distance: 74.8
click at [0, 105] on html "menu - OSTPBA person Firma Express Inicio Instructivos Contacto OS Liquidación …" at bounding box center [186, 169] width 372 height 338
paste input "7317151794"
type input "27317151794"
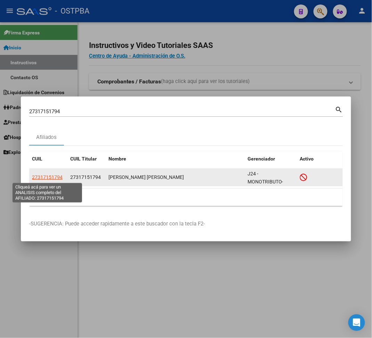
click at [52, 178] on span "27317151794" at bounding box center [47, 177] width 31 height 6
type textarea "27317151794"
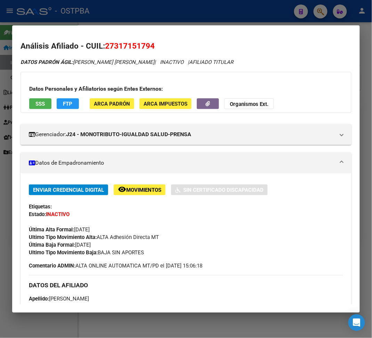
click at [94, 18] on div at bounding box center [186, 169] width 372 height 338
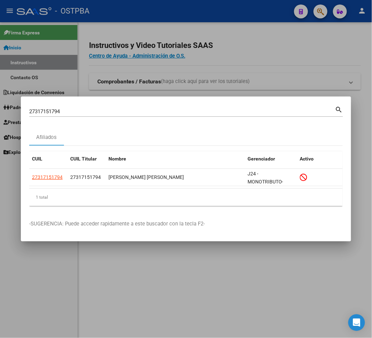
drag, startPoint x: 63, startPoint y: 108, endPoint x: 15, endPoint y: 110, distance: 47.6
click at [15, 110] on div "27317151794 Buscar (apellido, dni, cuil, nro traspaso, cuit, obra social) searc…" at bounding box center [186, 169] width 372 height 338
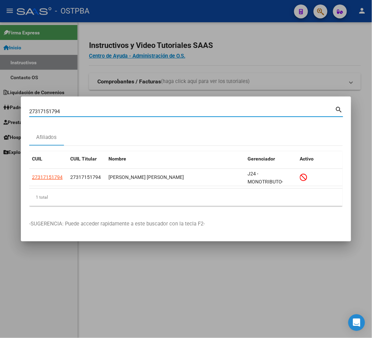
drag, startPoint x: 73, startPoint y: 112, endPoint x: -49, endPoint y: 110, distance: 121.9
click at [0, 110] on html "menu - OSTPBA person Firma Express Inicio Instructivos Contacto OS Liquidación …" at bounding box center [186, 169] width 372 height 338
paste input "23180526"
type input "27323180526"
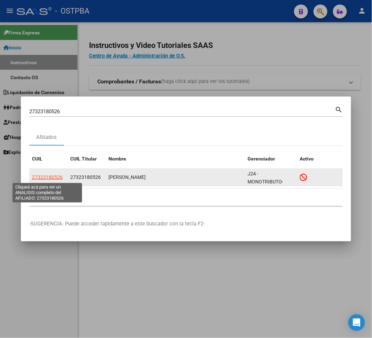
click at [51, 177] on span "27323180526" at bounding box center [47, 177] width 31 height 6
type textarea "27323180526"
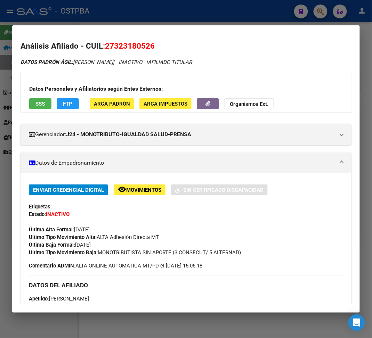
click at [117, 19] on div at bounding box center [186, 169] width 372 height 338
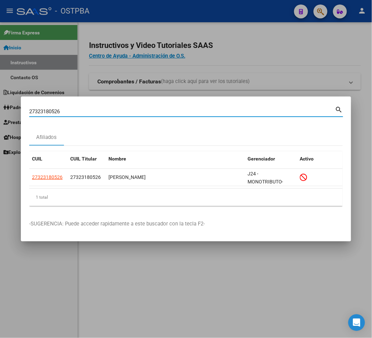
drag, startPoint x: 67, startPoint y: 112, endPoint x: -13, endPoint y: 112, distance: 80.2
click at [0, 112] on html "menu - OSTPBA person Firma Express Inicio Instructivos Contacto OS Liquidación …" at bounding box center [186, 169] width 372 height 338
paste input "36404121"
type input "27336404121"
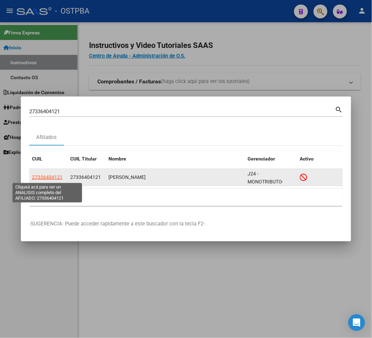
click at [56, 176] on span "27336404121" at bounding box center [47, 177] width 31 height 6
type textarea "27336404121"
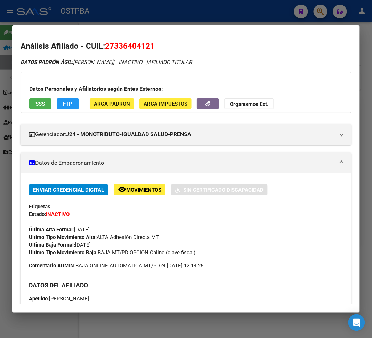
drag, startPoint x: 99, startPoint y: 252, endPoint x: 218, endPoint y: 254, distance: 119.8
click at [218, 254] on div "Ultimo Tipo Movimiento Baja: BAJA MT/PD OPCION Online (clave fiscal)" at bounding box center [186, 253] width 314 height 8
drag, startPoint x: 76, startPoint y: 245, endPoint x: 104, endPoint y: 245, distance: 27.8
click at [104, 245] on div "Enviar Credencial Digital remove_red_eye Movimientos Sin Certificado Discapacid…" at bounding box center [186, 220] width 314 height 72
click at [166, 18] on div at bounding box center [186, 169] width 372 height 338
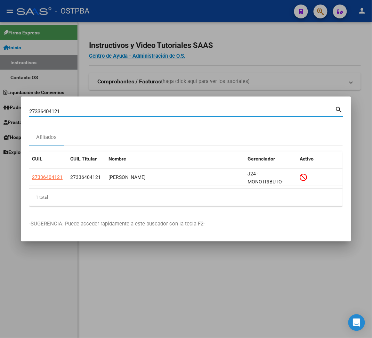
drag, startPoint x: 62, startPoint y: 110, endPoint x: -25, endPoint y: 110, distance: 86.5
click at [0, 110] on html "menu - OSTPBA person Firma Express Inicio Instructivos Contacto OS Liquidación …" at bounding box center [186, 169] width 372 height 338
paste input "0424638553"
type input "20424638553"
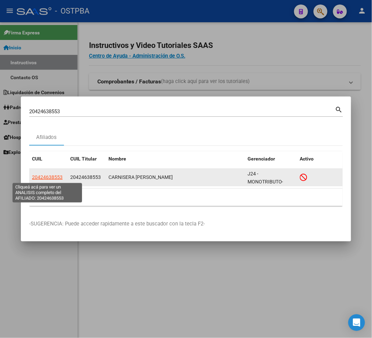
click at [50, 176] on span "20424638553" at bounding box center [47, 177] width 31 height 6
type textarea "20424638553"
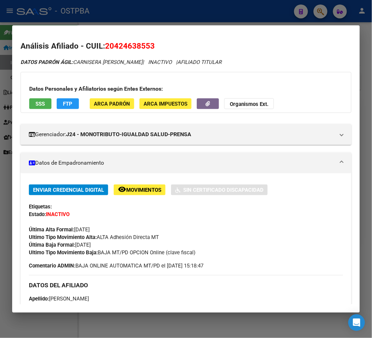
click at [107, 19] on div at bounding box center [186, 169] width 372 height 338
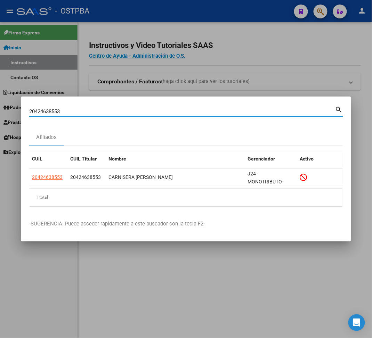
drag, startPoint x: 63, startPoint y: 109, endPoint x: -7, endPoint y: 109, distance: 69.1
click at [0, 109] on html "menu - OSTPBA person Firma Express Inicio Instructivos Contacto OS Liquidación …" at bounding box center [186, 169] width 372 height 338
paste input "7233447027"
type input "27233447027"
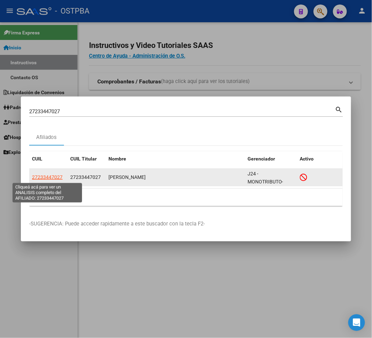
click at [59, 177] on span "27233447027" at bounding box center [47, 177] width 31 height 6
type textarea "27233447027"
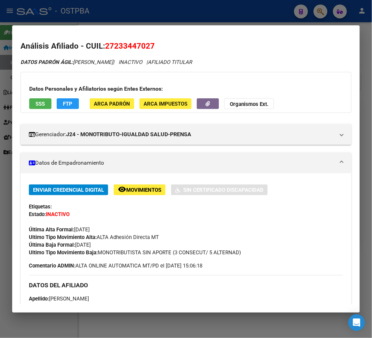
drag, startPoint x: 76, startPoint y: 246, endPoint x: 104, endPoint y: 245, distance: 27.8
click at [104, 245] on div "Enviar Credencial Digital remove_red_eye Movimientos Sin Certificado Discapacid…" at bounding box center [186, 220] width 314 height 72
click at [119, 18] on div at bounding box center [186, 169] width 372 height 338
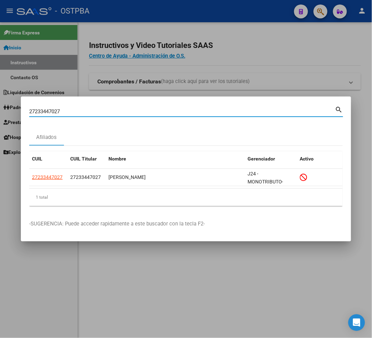
drag, startPoint x: 66, startPoint y: 109, endPoint x: -43, endPoint y: 107, distance: 108.7
click at [0, 107] on html "menu - OSTPBA person Firma Express Inicio Instructivos Contacto OS Liquidación …" at bounding box center [186, 169] width 372 height 338
paste input "3367272619"
type input "23367272619"
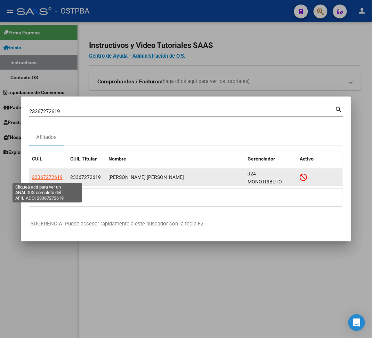
click at [59, 179] on span "23367272619" at bounding box center [47, 177] width 31 height 6
type textarea "23367272619"
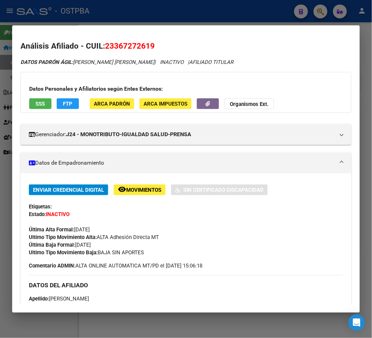
drag, startPoint x: 76, startPoint y: 247, endPoint x: 110, endPoint y: 247, distance: 33.4
click at [110, 247] on div "Enviar Credencial Digital remove_red_eye Movimientos Sin Certificado Discapacid…" at bounding box center [186, 220] width 314 height 72
click at [143, 22] on div at bounding box center [186, 169] width 372 height 338
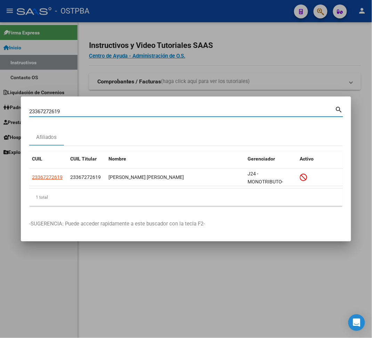
drag, startPoint x: 65, startPoint y: 114, endPoint x: -109, endPoint y: 138, distance: 175.6
click at [0, 138] on html "menu - OSTPBA person Firma Express Inicio Instructivos Contacto OS Liquidación …" at bounding box center [186, 169] width 372 height 338
paste input "0352274314"
type input "20352274314"
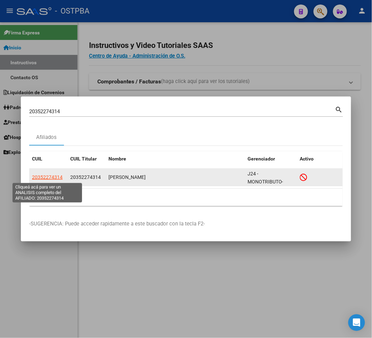
click at [49, 175] on span "20352274314" at bounding box center [47, 177] width 31 height 6
type textarea "20352274314"
